Goal: Find specific page/section: Find specific page/section

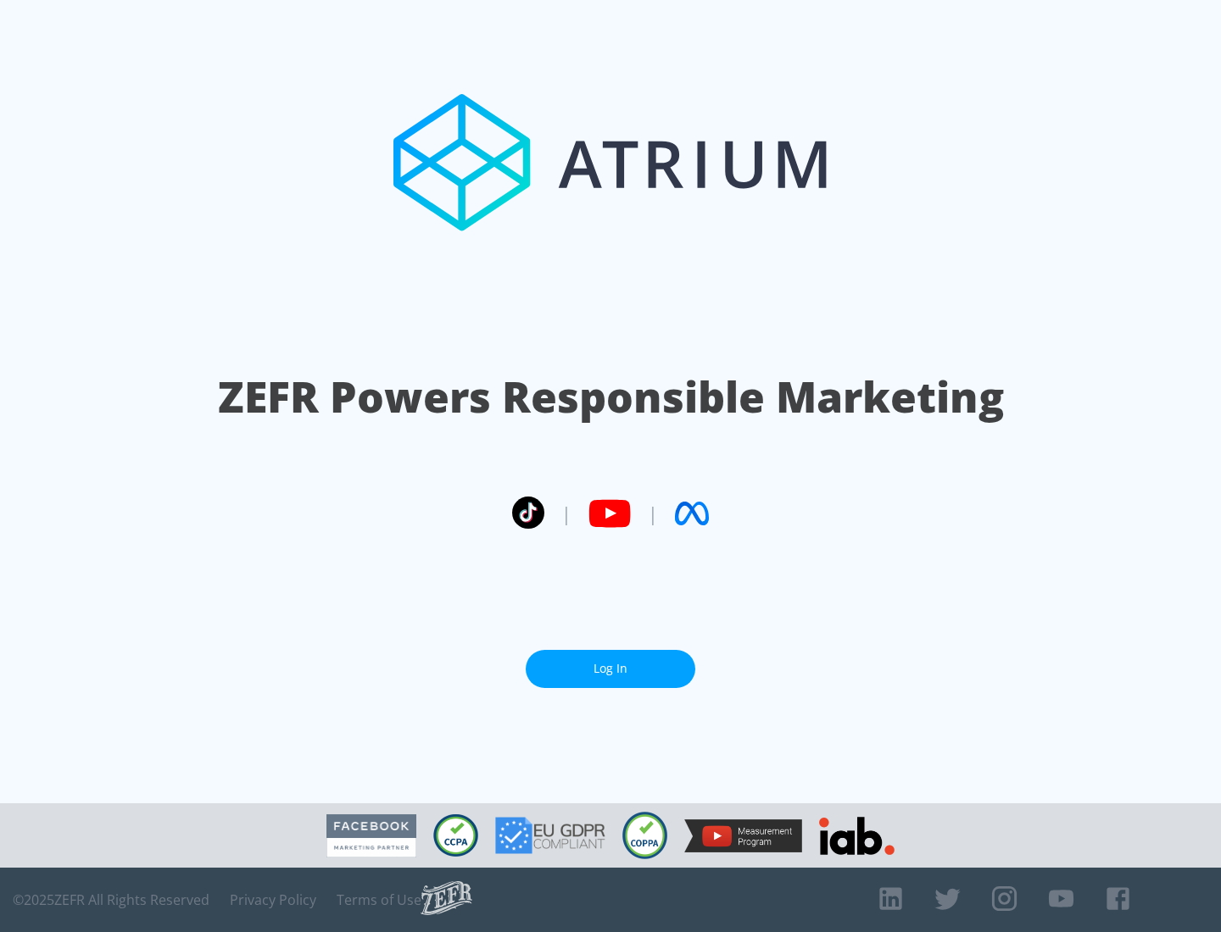
click at [610, 669] on link "Log In" at bounding box center [611, 669] width 170 height 38
